Goal: Complete application form

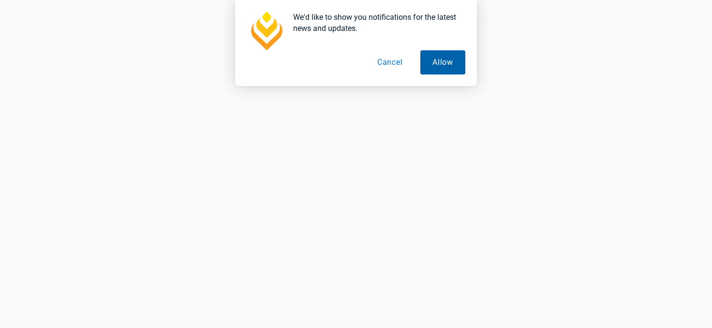
click at [446, 63] on button "Allow" at bounding box center [442, 62] width 45 height 24
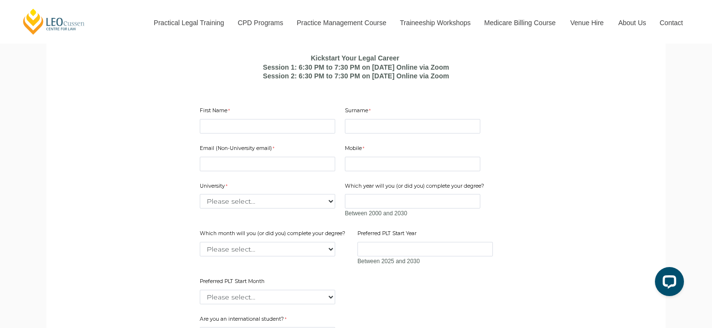
scroll to position [629, 0]
click at [235, 133] on input "First Name" at bounding box center [267, 125] width 135 height 15
type input "Mr Dindo"
type input "Varona"
type input "dinov1704@gmail.com"
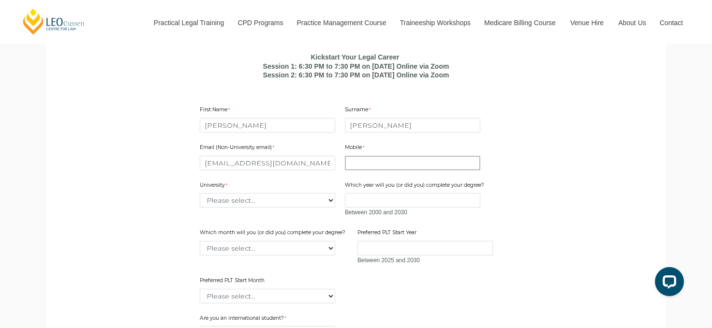
type input "0401870042"
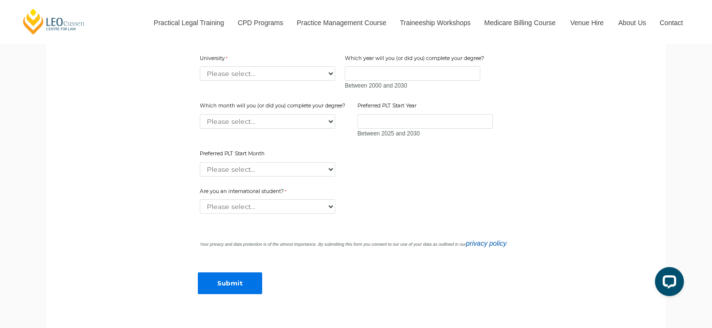
scroll to position [757, 0]
click at [288, 79] on select "Please select... Australian Catholic University Australian National University …" at bounding box center [267, 71] width 135 height 15
select select "tfa_2193"
click at [200, 79] on select "Please select... Australian Catholic University Australian National University …" at bounding box center [267, 71] width 135 height 15
click at [308, 212] on select "Please select... Yes No" at bounding box center [267, 204] width 135 height 15
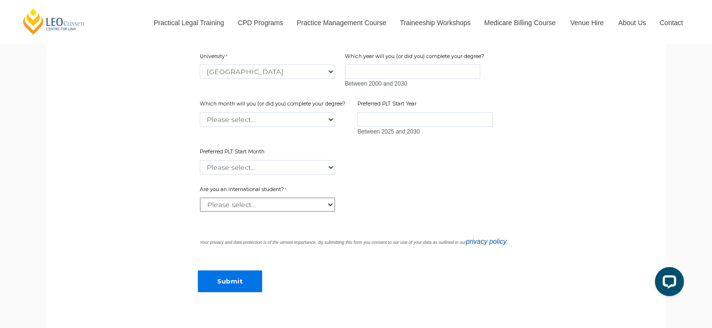
select select "tfa_60"
click at [200, 212] on select "Please select... Yes No" at bounding box center [267, 204] width 135 height 15
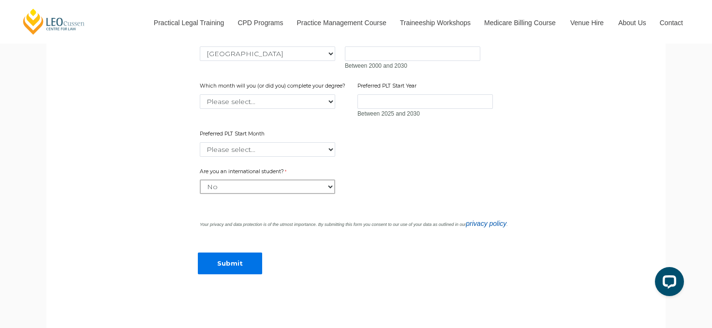
scroll to position [774, 0]
drag, startPoint x: 241, startPoint y: 267, endPoint x: 273, endPoint y: 271, distance: 32.2
click at [243, 268] on div "Submit" at bounding box center [356, 260] width 320 height 44
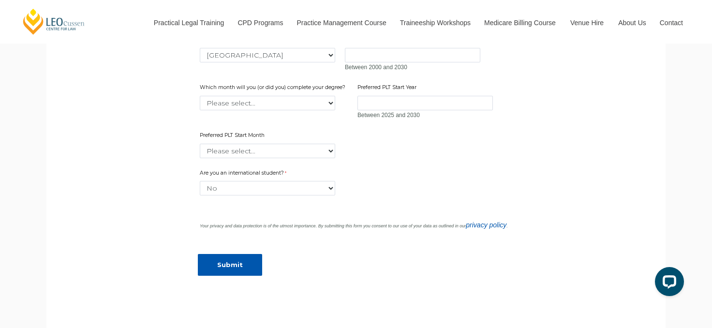
click at [228, 276] on input "Submit" at bounding box center [230, 265] width 64 height 22
